Goal: Navigation & Orientation: Find specific page/section

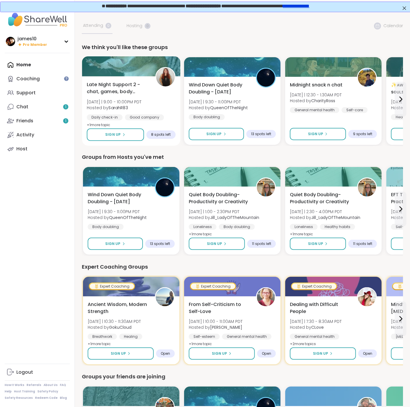
click at [136, 100] on span "[DATE] | 9:00 - 10:00PM PDT" at bounding box center [114, 102] width 55 height 6
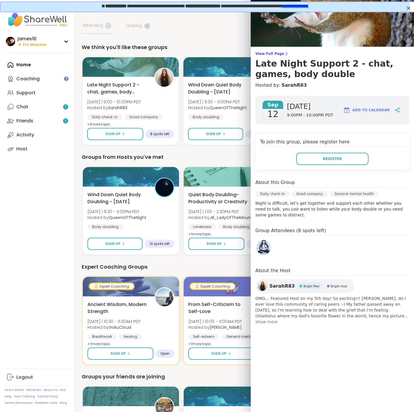
click at [259, 281] on img at bounding box center [262, 285] width 9 height 9
click at [211, 109] on b "QueenOfTheNight" at bounding box center [228, 108] width 39 height 6
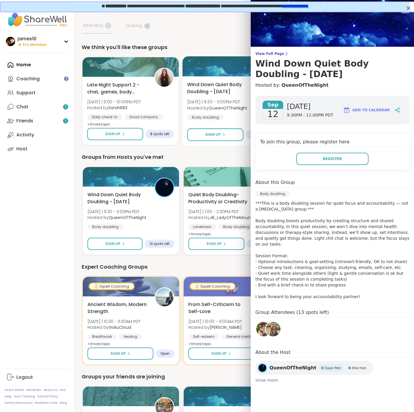
click at [213, 112] on div "Wind Down Quiet Body Doubling - [DATE] [DATE] | 9:30 - 11:00PM PDT Hosted by Qu…" at bounding box center [231, 100] width 89 height 39
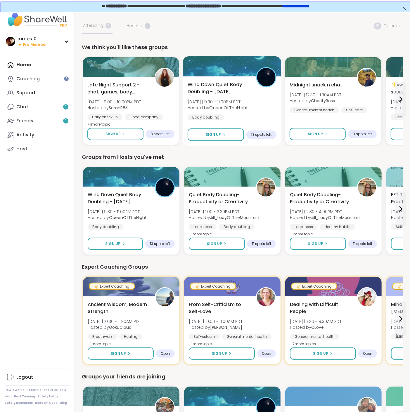
click at [215, 94] on span "Wind Down Quiet Body Doubling - [DATE]" at bounding box center [218, 88] width 62 height 14
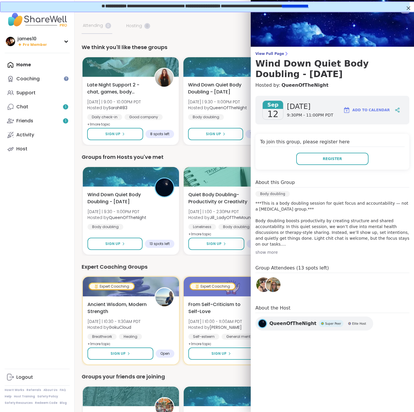
click at [207, 163] on div "Groups from Hosts you've met Wind Down Quiet Body Doubling - [DATE] [DATE] | 9:…" at bounding box center [245, 204] width 326 height 103
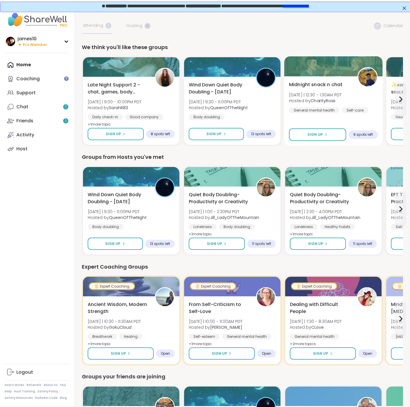
click at [325, 94] on span "[DATE] | 12:30 - 1:30AM PDT" at bounding box center [315, 95] width 53 height 6
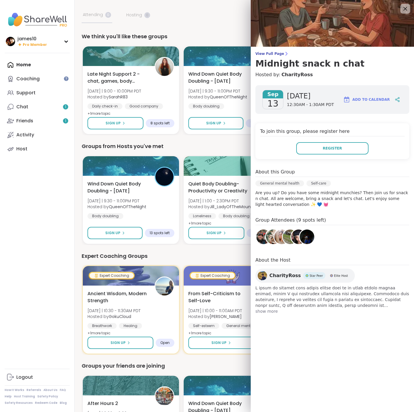
click at [402, 9] on icon at bounding box center [405, 8] width 7 height 7
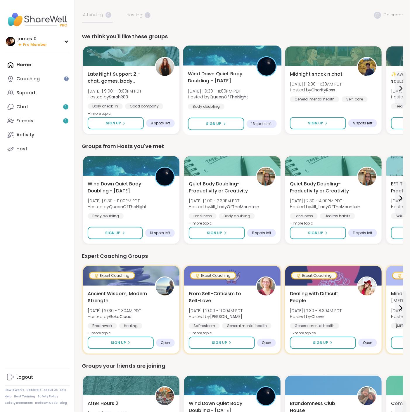
click at [204, 81] on span "Wind Down Quiet Body Doubling - [DATE]" at bounding box center [219, 77] width 62 height 14
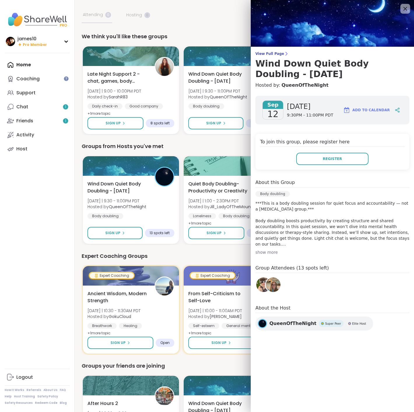
click at [404, 7] on icon at bounding box center [406, 9] width 4 height 4
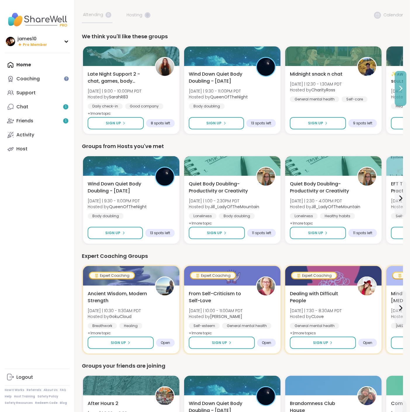
click at [398, 89] on icon at bounding box center [400, 88] width 7 height 7
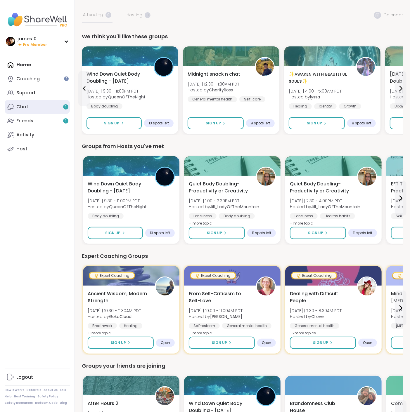
click at [39, 103] on link "Chat 1" at bounding box center [37, 107] width 65 height 14
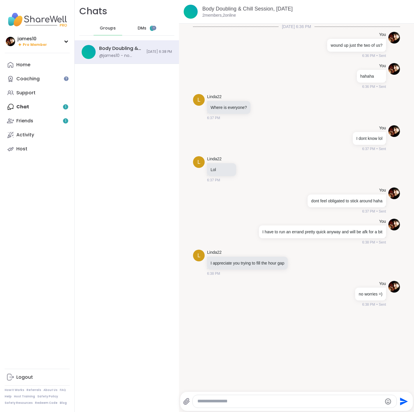
click at [143, 29] on span "DMs" at bounding box center [142, 28] width 9 height 6
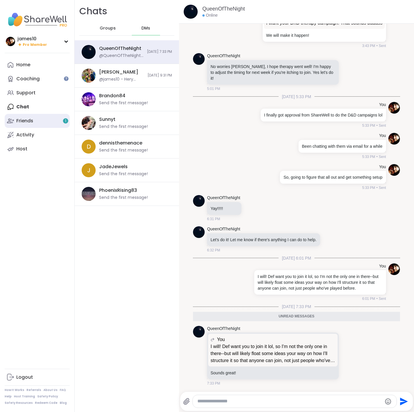
click at [42, 117] on link "Friends 1" at bounding box center [37, 121] width 65 height 14
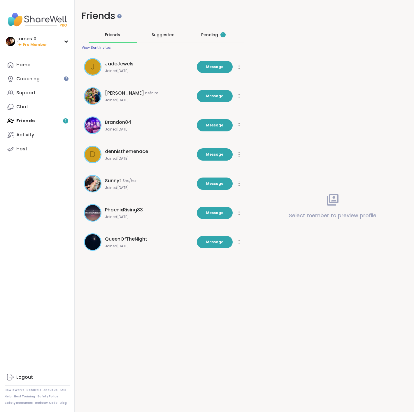
click at [206, 37] on div "Pending 1" at bounding box center [213, 35] width 25 height 6
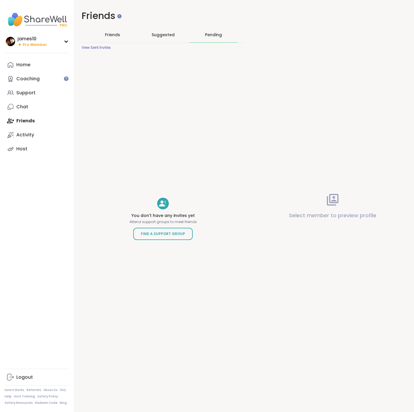
click at [159, 36] on span "Suggested" at bounding box center [163, 35] width 23 height 6
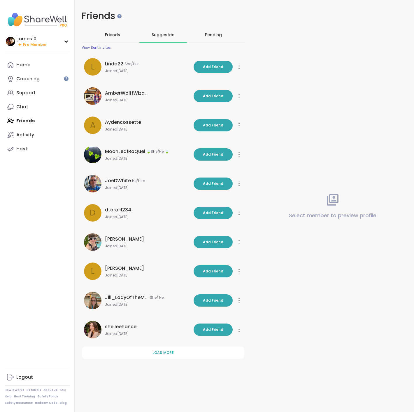
click at [116, 36] on span "Friends" at bounding box center [112, 35] width 15 height 6
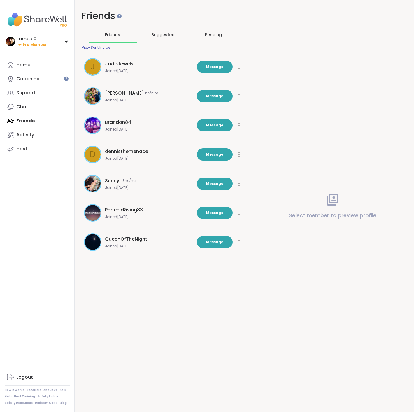
click at [205, 34] on div "Pending" at bounding box center [213, 35] width 17 height 6
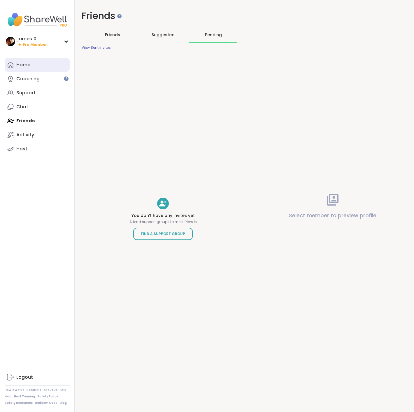
click at [34, 67] on link "Home" at bounding box center [37, 65] width 65 height 14
